Goal: Information Seeking & Learning: Learn about a topic

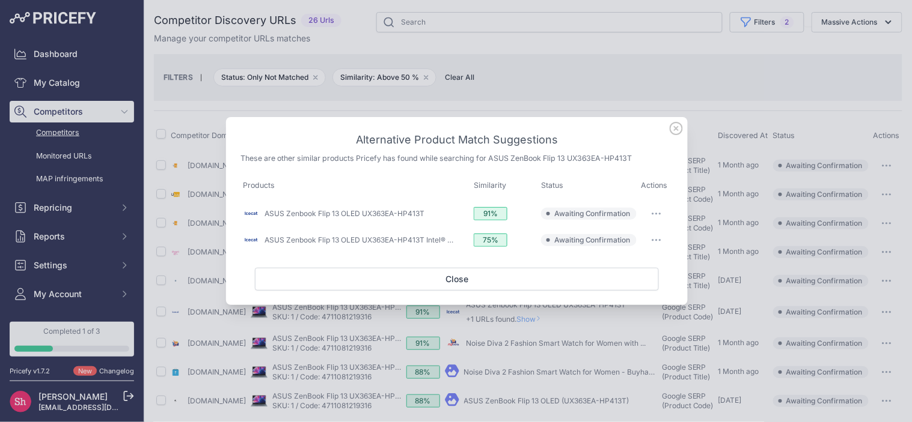
scroll to position [56, 0]
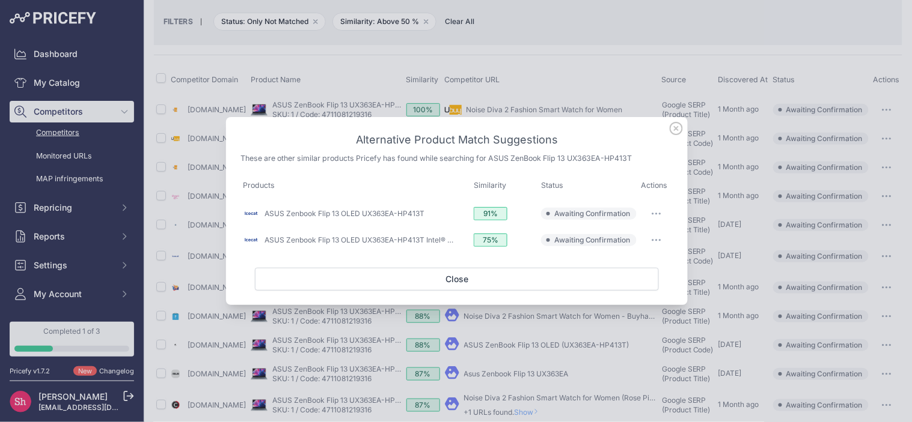
click at [677, 129] on icon at bounding box center [676, 129] width 12 height 12
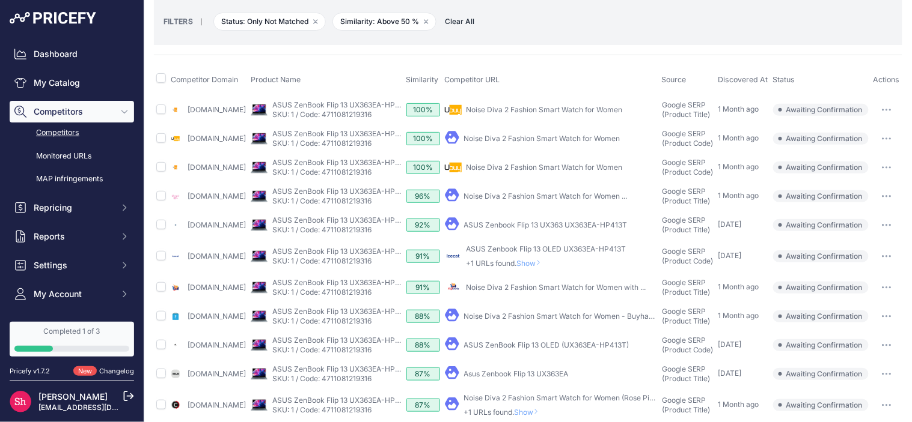
click at [546, 268] on span "Show" at bounding box center [531, 263] width 29 height 9
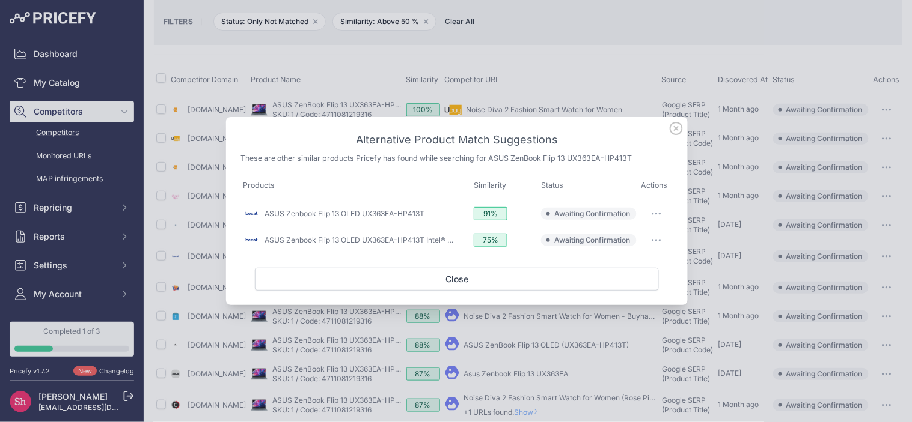
drag, startPoint x: 273, startPoint y: 187, endPoint x: 236, endPoint y: 184, distance: 37.4
click at [236, 184] on div "Alternative Product Match Suggestions These are other similar products Pricefy …" at bounding box center [456, 210] width 461 height 187
copy div "Products"
drag, startPoint x: 472, startPoint y: 187, endPoint x: 511, endPoint y: 185, distance: 39.1
click at [511, 185] on th "Similarity" at bounding box center [504, 186] width 67 height 28
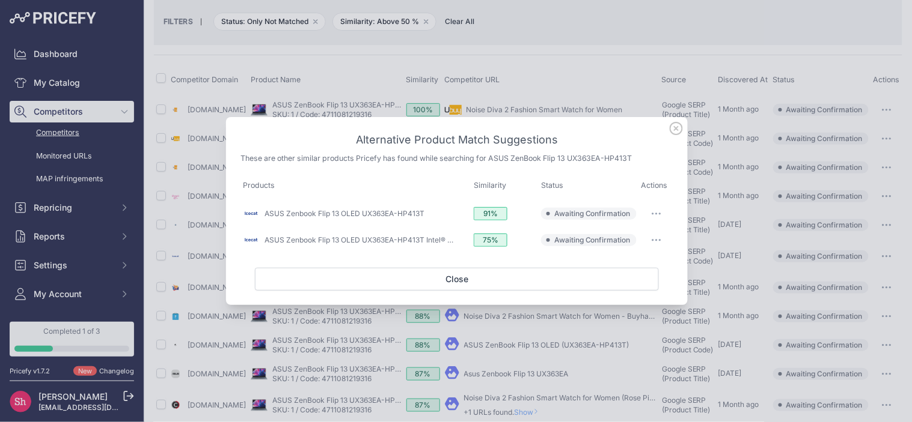
copy span "Similarity"
drag, startPoint x: 538, startPoint y: 187, endPoint x: 564, endPoint y: 187, distance: 25.8
click at [564, 187] on th "Status" at bounding box center [588, 186] width 100 height 28
copy span "Status"
drag, startPoint x: 641, startPoint y: 189, endPoint x: 669, endPoint y: 186, distance: 28.3
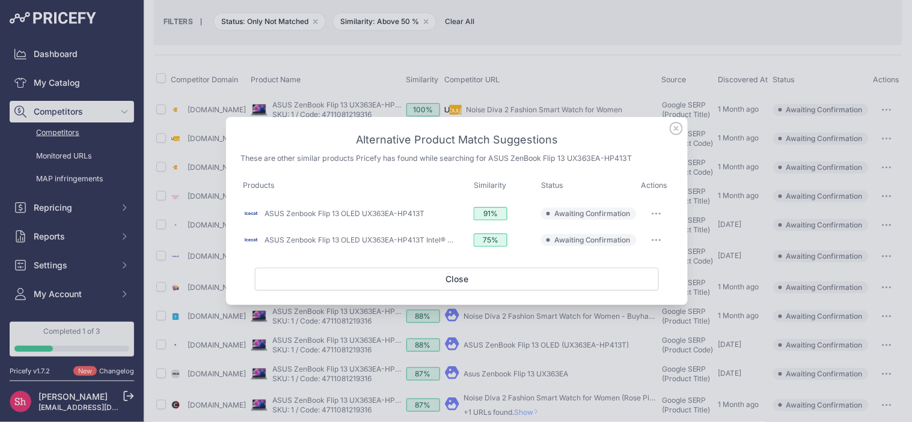
click at [669, 186] on th "Actions" at bounding box center [656, 186] width 34 height 28
copy span "Actions"
drag, startPoint x: 359, startPoint y: 139, endPoint x: 559, endPoint y: 141, distance: 200.7
click at [559, 141] on h3 "Alternative Product Match Suggestions" at bounding box center [456, 140] width 433 height 17
copy h3 "Alternative Product Match Suggestions"
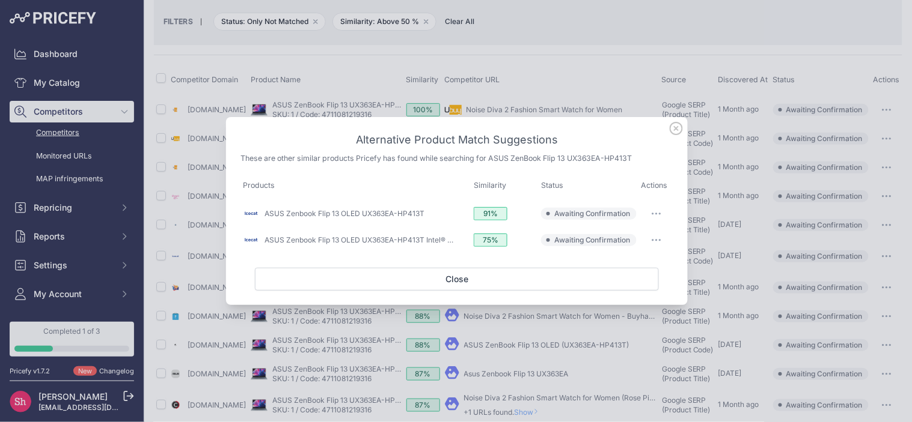
drag, startPoint x: 237, startPoint y: 159, endPoint x: 638, endPoint y: 159, distance: 400.2
click at [638, 159] on div "Alternative Product Match Suggestions These are other similar products Pricefy …" at bounding box center [456, 210] width 461 height 187
copy p "These are other similar products Pricefy has found while searching for ASUS Zen…"
